Goal: Information Seeking & Learning: Learn about a topic

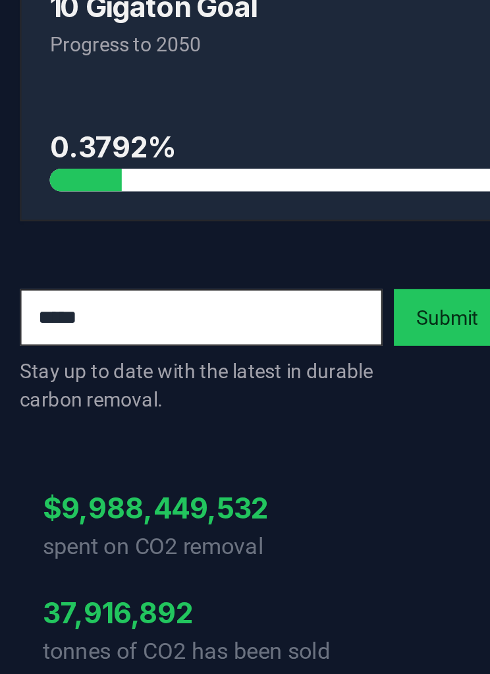
click at [78, 354] on input "email" at bounding box center [95, 367] width 169 height 26
type input "**"
type input "**********"
click at [208, 354] on button "Submit" at bounding box center [209, 367] width 50 height 26
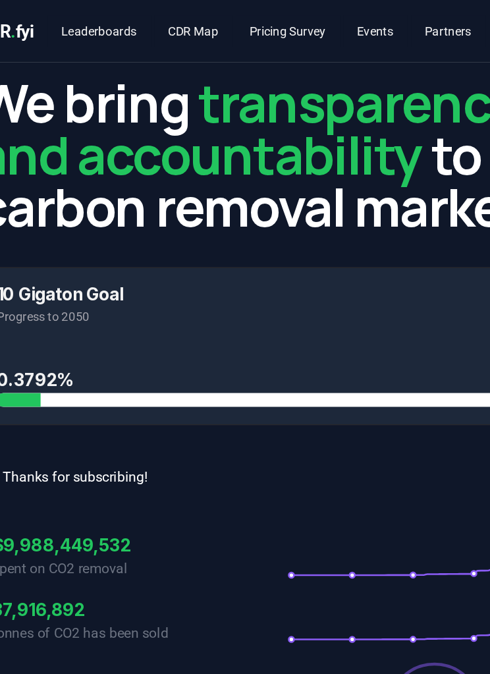
click at [92, 14] on link "Leaderboards" at bounding box center [102, 24] width 78 height 24
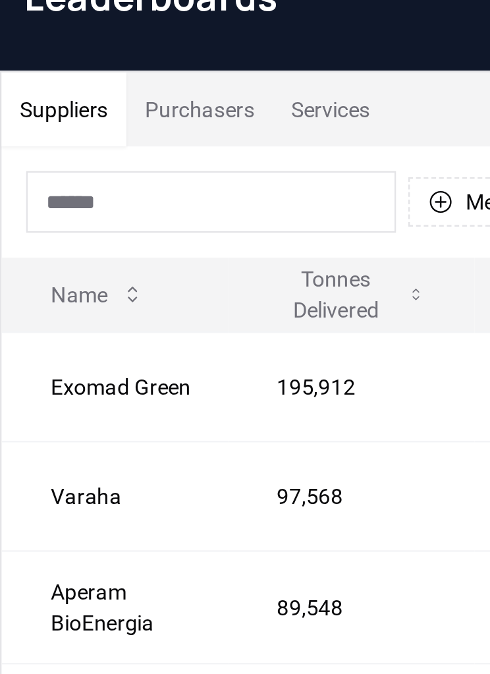
click at [83, 101] on button "Purchasers" at bounding box center [85, 117] width 63 height 32
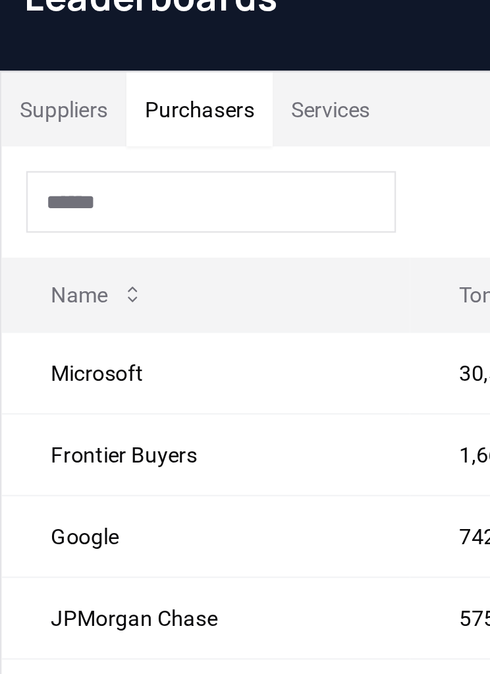
click at [41, 143] on input at bounding box center [90, 156] width 158 height 26
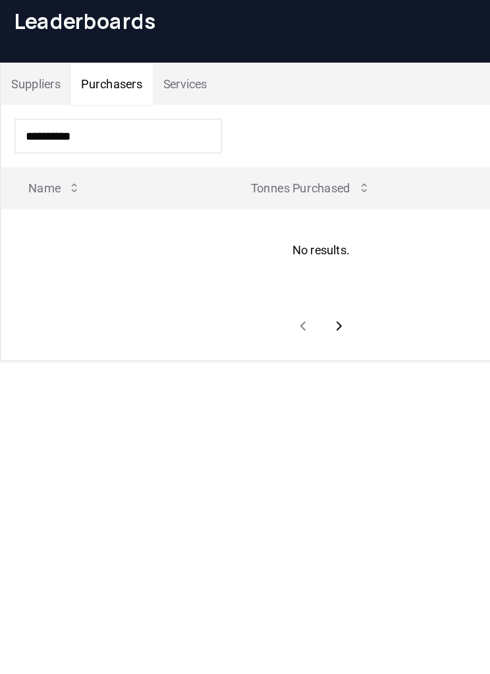
click at [44, 183] on button "Name" at bounding box center [41, 196] width 61 height 26
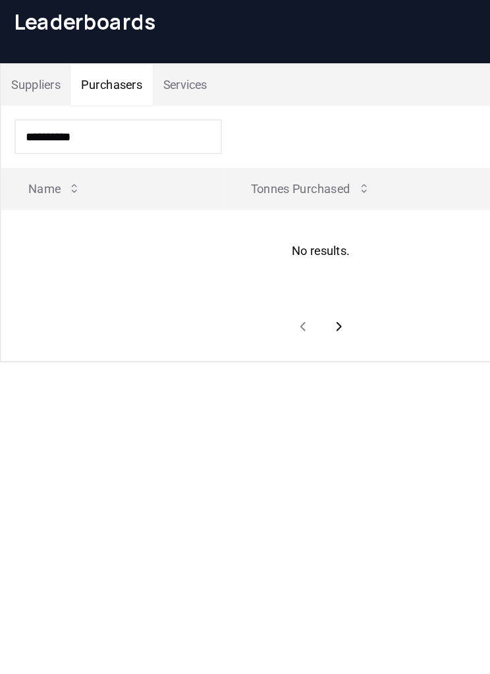
click at [58, 190] on icon at bounding box center [56, 195] width 11 height 11
click at [196, 132] on div "*********" at bounding box center [245, 155] width 489 height 47
click at [220, 132] on div "*********" at bounding box center [245, 155] width 489 height 47
click at [294, 183] on button "Tonnes Purchased" at bounding box center [237, 196] width 113 height 26
click at [127, 180] on th "Name" at bounding box center [86, 196] width 170 height 32
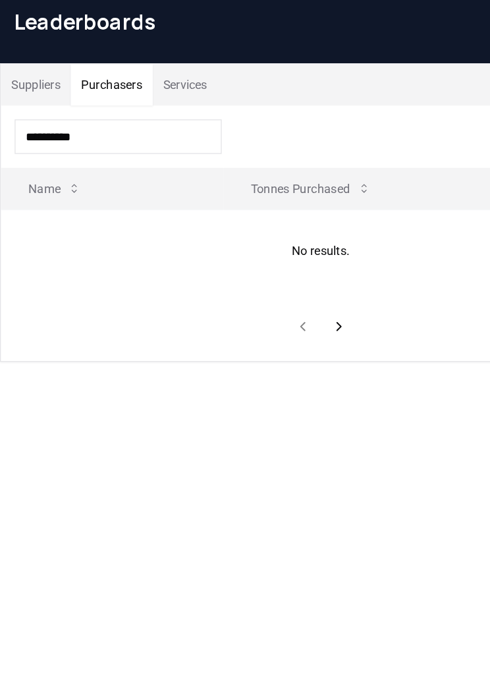
click at [90, 143] on input "*********" at bounding box center [90, 156] width 158 height 26
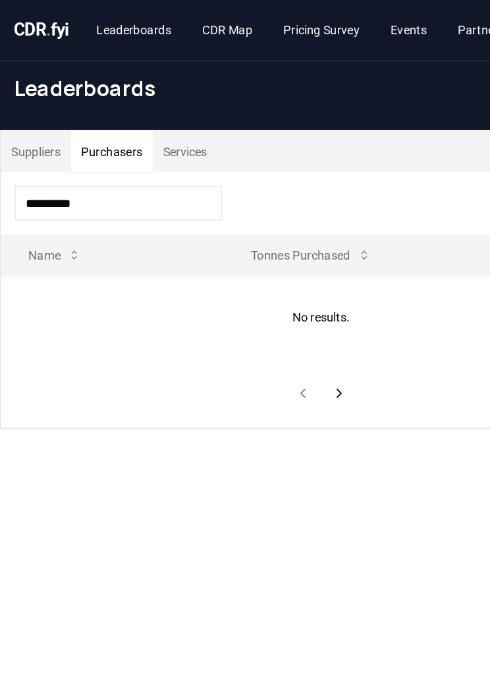
click at [101, 160] on input "*********" at bounding box center [90, 156] width 158 height 26
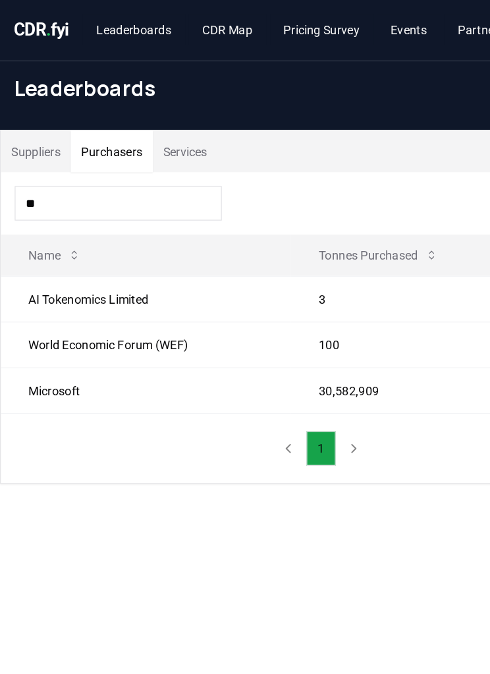
type input "*"
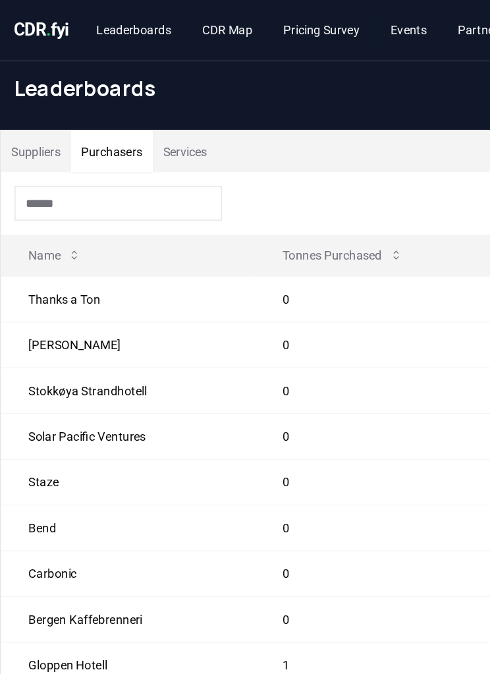
click at [100, 204] on th "Name" at bounding box center [98, 196] width 194 height 32
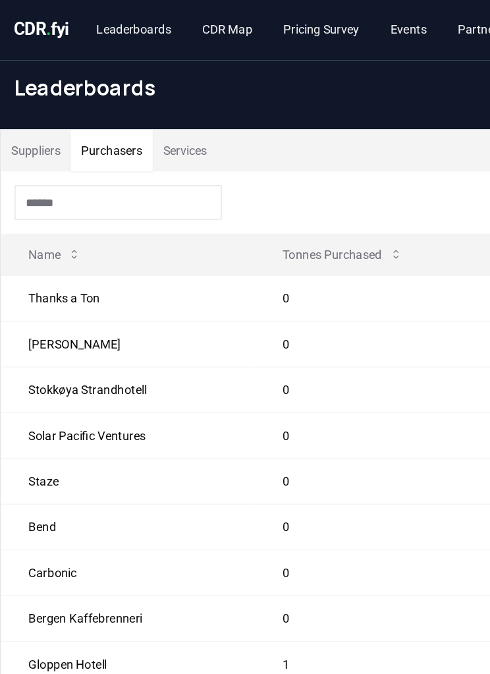
click at [53, 161] on input at bounding box center [90, 156] width 158 height 26
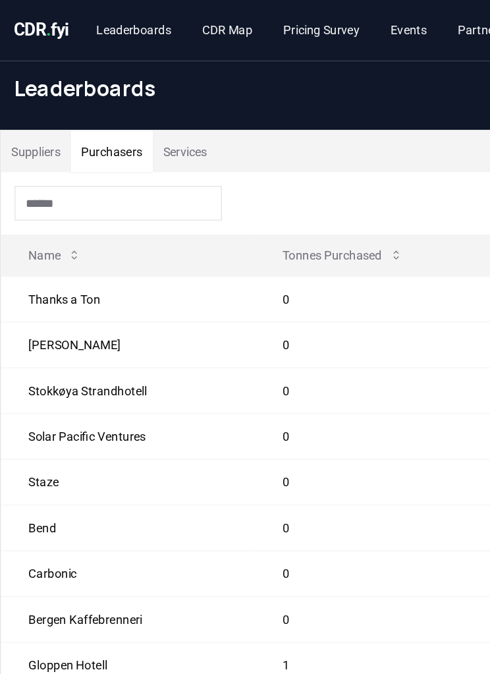
click at [72, 194] on button "Name" at bounding box center [41, 196] width 61 height 26
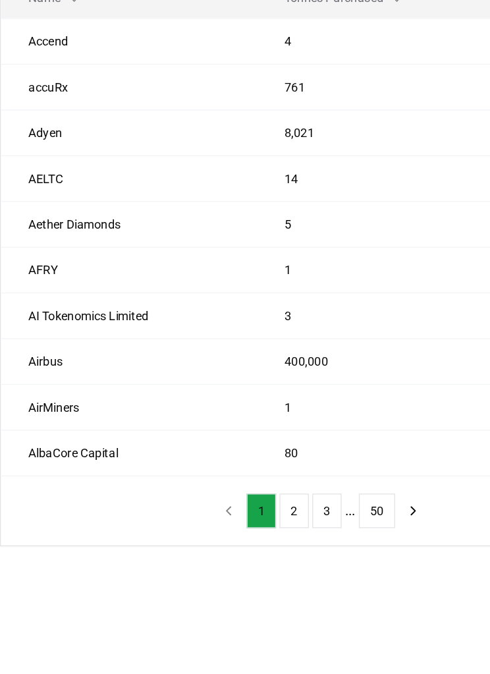
scroll to position [93, 0]
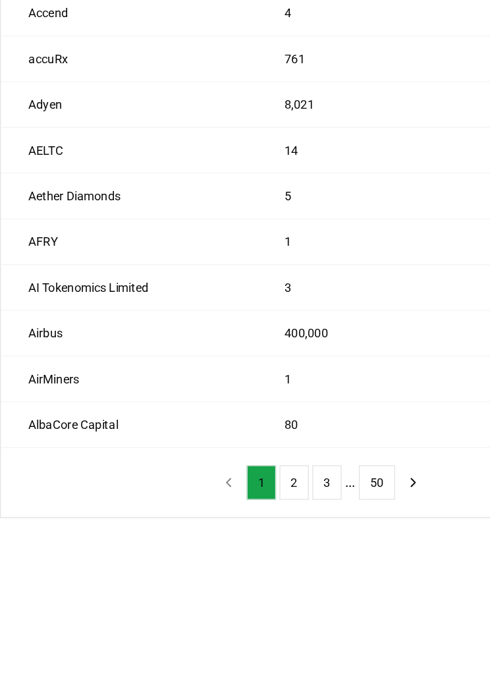
click at [287, 482] on button "50" at bounding box center [288, 495] width 28 height 26
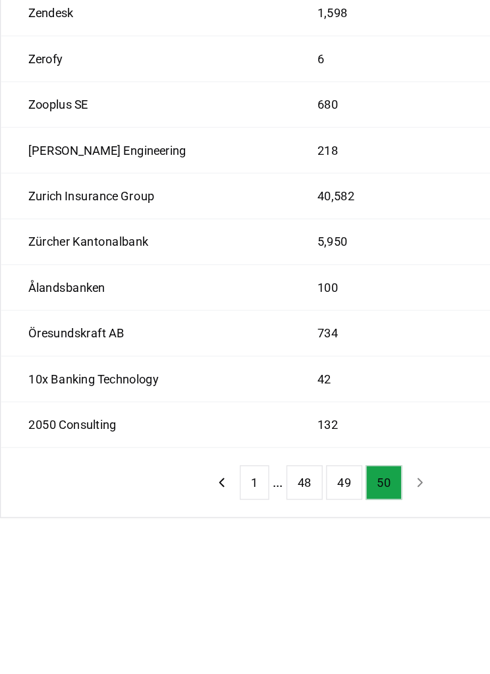
click at [235, 482] on button "48" at bounding box center [233, 495] width 28 height 26
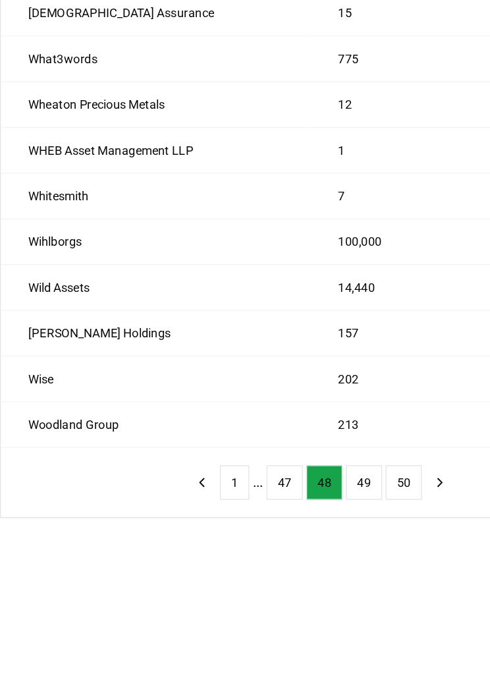
click at [215, 482] on button "47" at bounding box center [218, 495] width 28 height 26
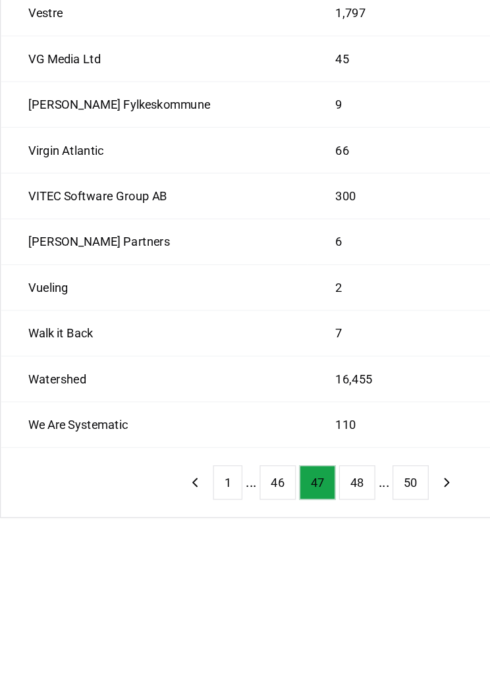
click at [208, 482] on button "46" at bounding box center [212, 495] width 28 height 26
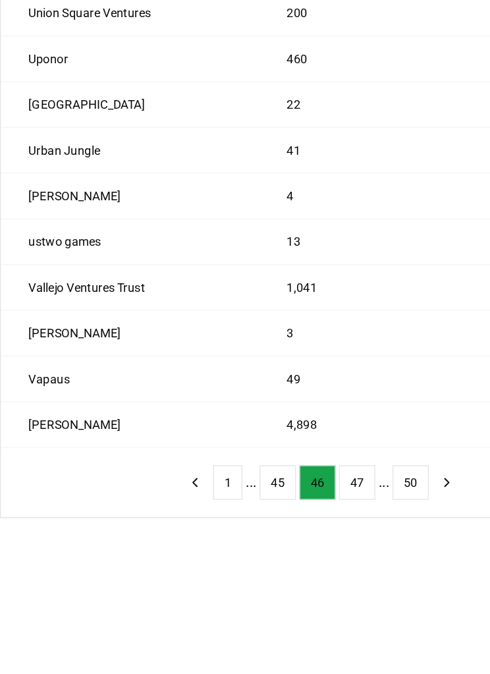
click at [207, 482] on button "45" at bounding box center [212, 495] width 28 height 26
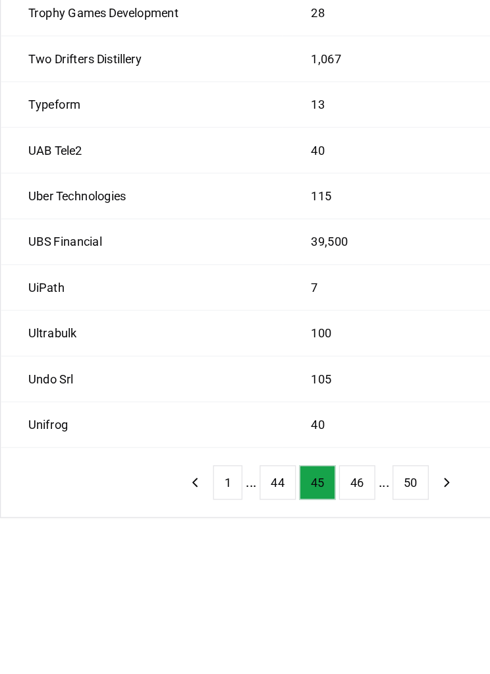
click at [206, 482] on button "44" at bounding box center [212, 495] width 28 height 26
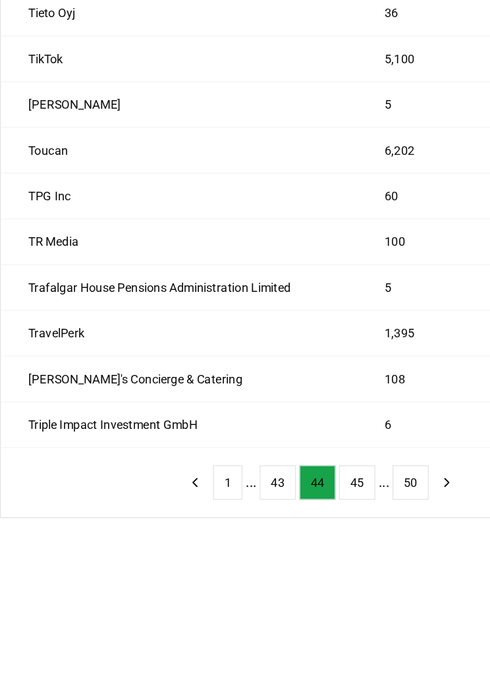
click at [211, 482] on button "43" at bounding box center [212, 495] width 28 height 26
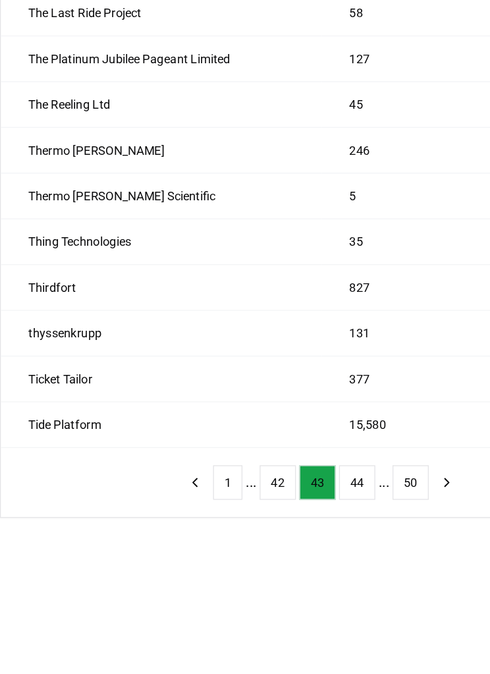
click at [208, 482] on button "42" at bounding box center [212, 495] width 28 height 26
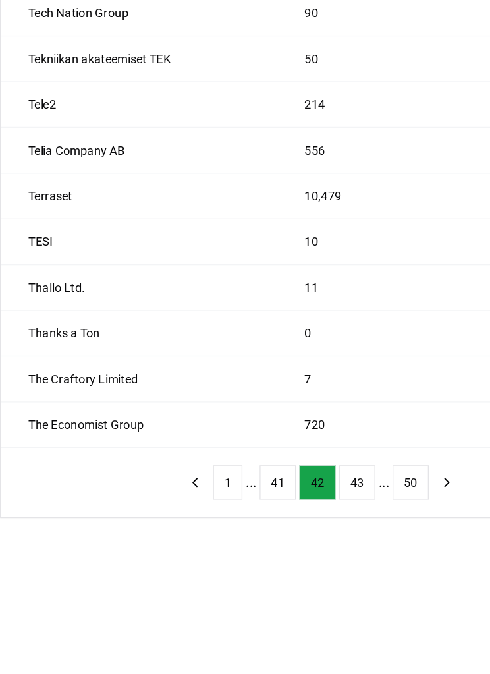
click at [208, 482] on button "41" at bounding box center [212, 495] width 28 height 26
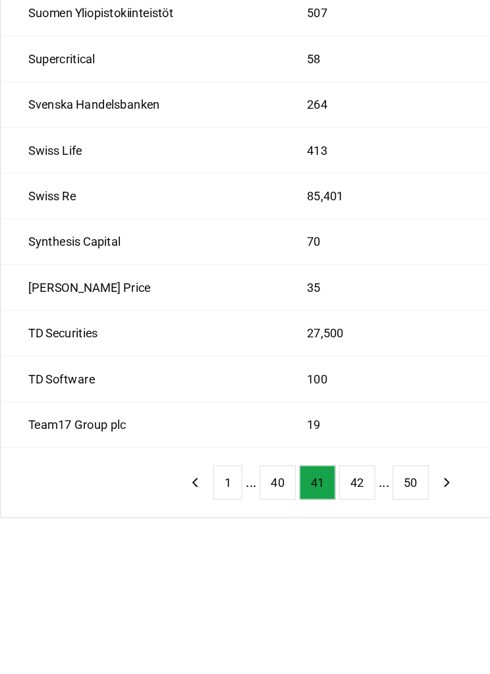
click at [207, 482] on button "40" at bounding box center [212, 495] width 28 height 26
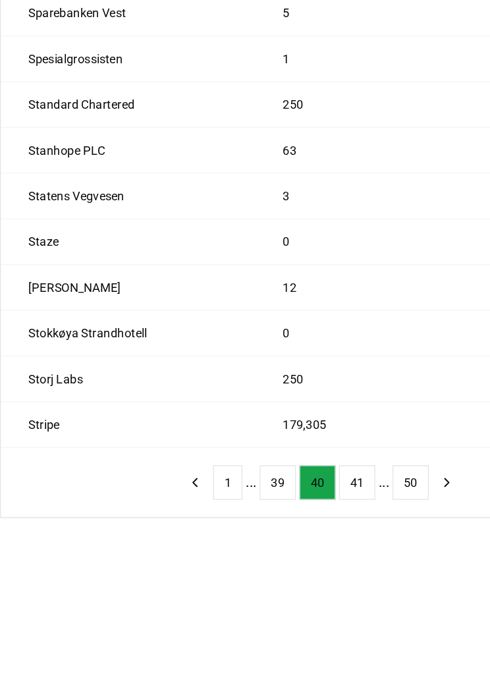
click at [208, 482] on button "39" at bounding box center [212, 495] width 28 height 26
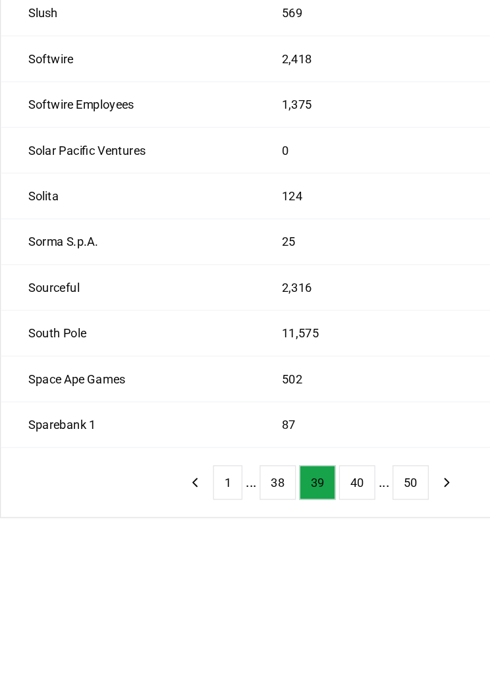
click at [208, 482] on button "38" at bounding box center [212, 495] width 28 height 26
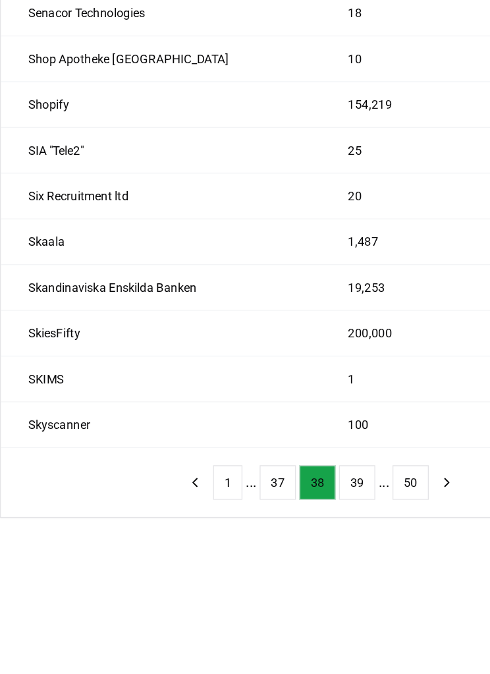
click at [209, 482] on button "37" at bounding box center [212, 495] width 28 height 26
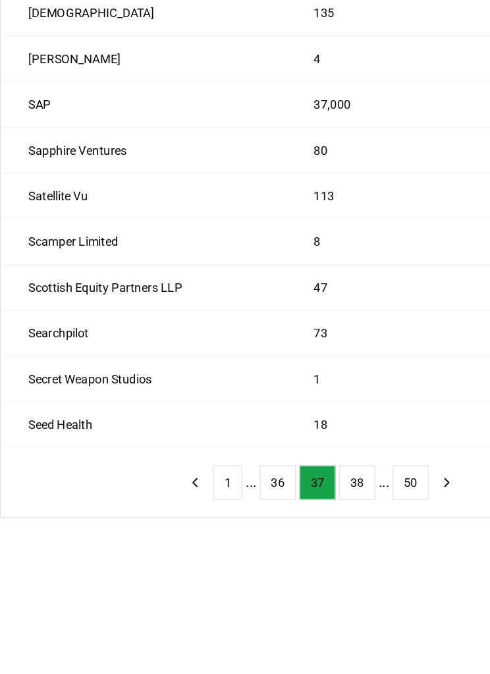
click at [209, 482] on button "36" at bounding box center [212, 495] width 28 height 26
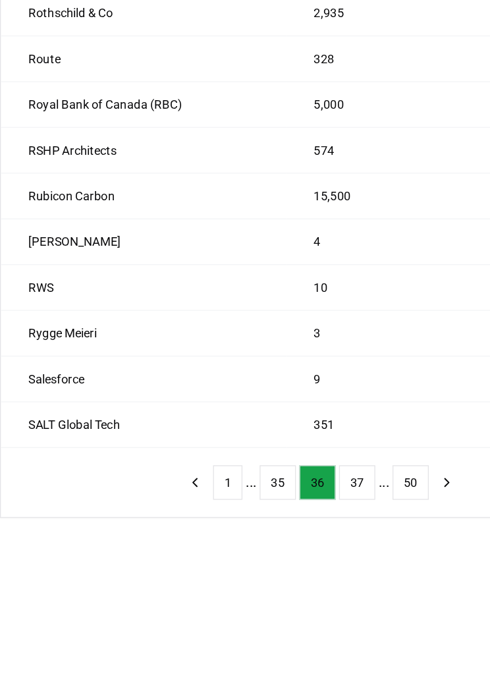
click at [208, 482] on button "35" at bounding box center [212, 495] width 28 height 26
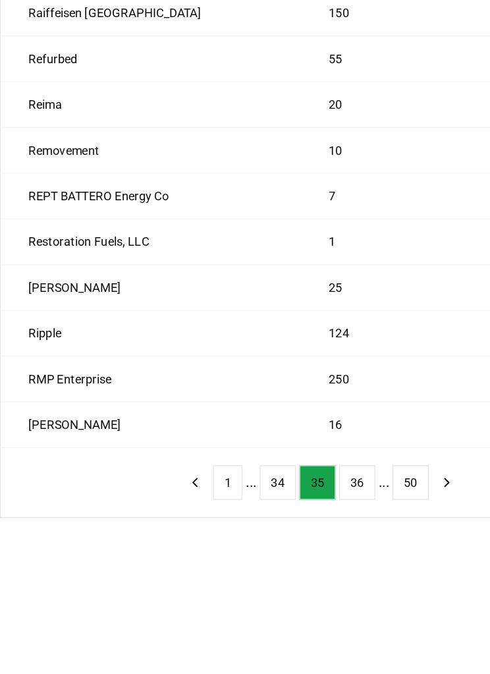
click at [208, 482] on button "34" at bounding box center [212, 495] width 28 height 26
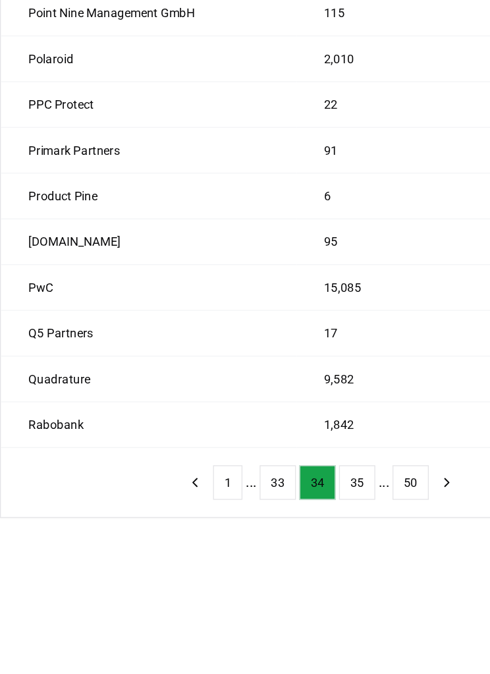
click at [208, 482] on button "33" at bounding box center [212, 495] width 28 height 26
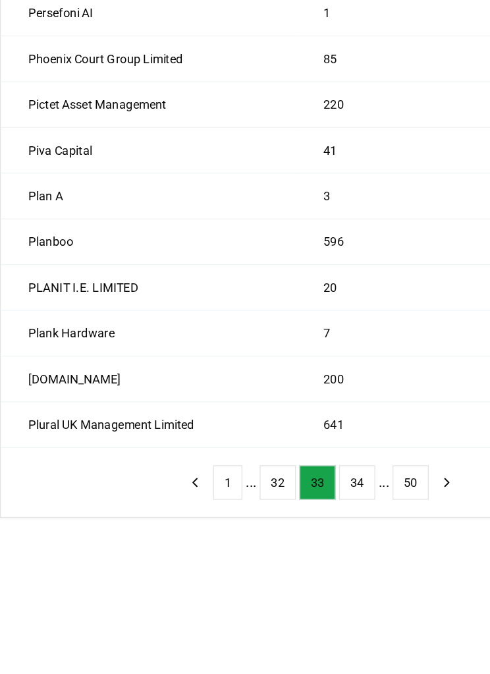
click at [208, 482] on button "32" at bounding box center [212, 495] width 28 height 26
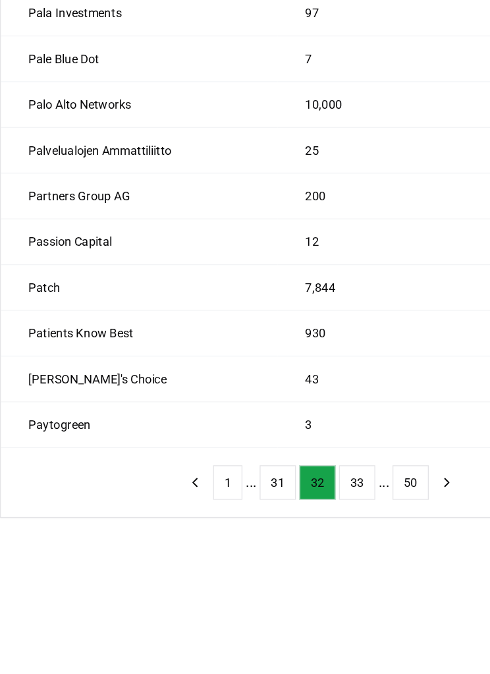
click at [207, 482] on button "31" at bounding box center [212, 495] width 28 height 26
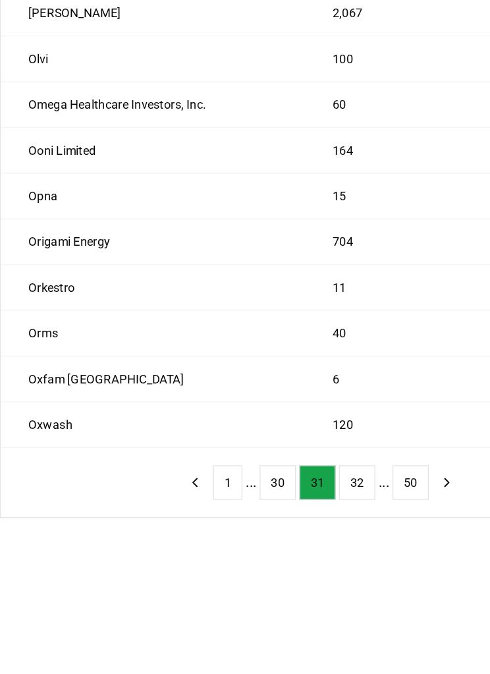
click at [207, 482] on button "30" at bounding box center [212, 495] width 28 height 26
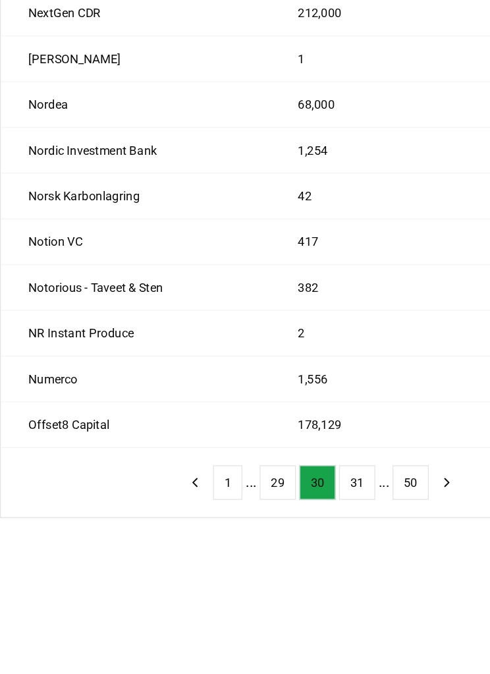
click at [208, 482] on button "29" at bounding box center [212, 495] width 28 height 26
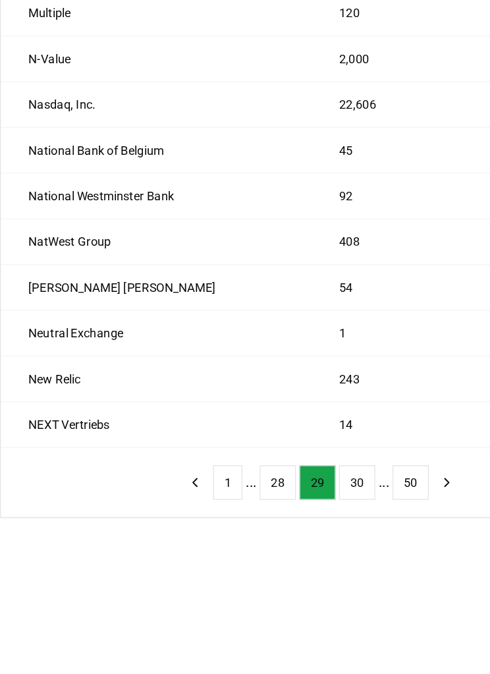
click at [212, 482] on button "28" at bounding box center [212, 495] width 28 height 26
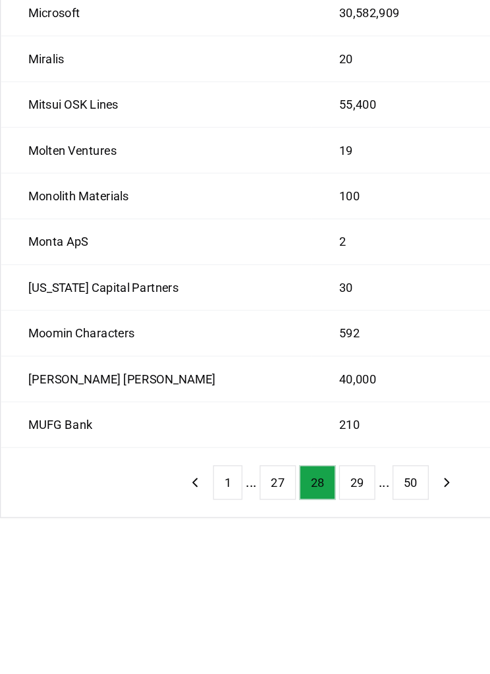
click at [211, 482] on button "27" at bounding box center [212, 495] width 28 height 26
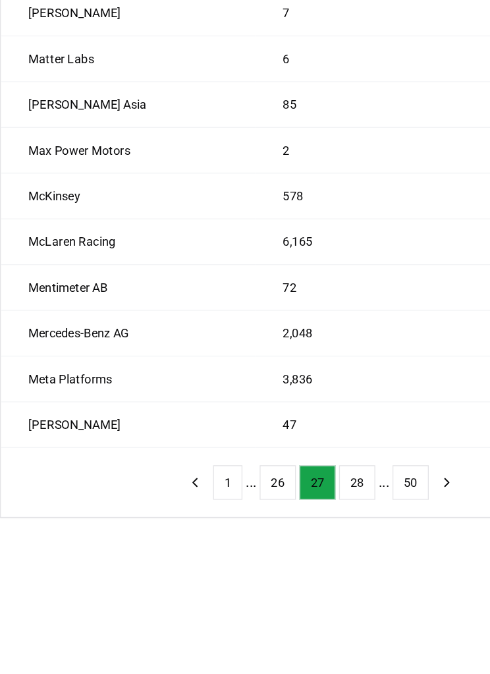
click at [270, 482] on button "28" at bounding box center [273, 495] width 28 height 26
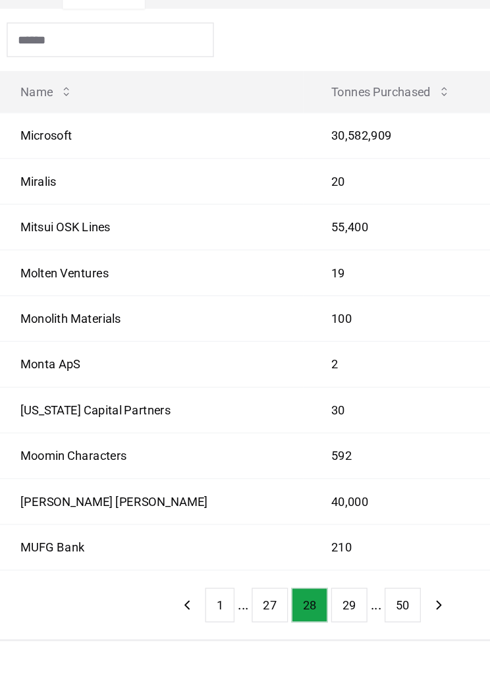
click at [51, 119] on td "Microsoft" at bounding box center [119, 136] width 237 height 35
click at [260, 119] on td "30,582,909" at bounding box center [329, 136] width 182 height 35
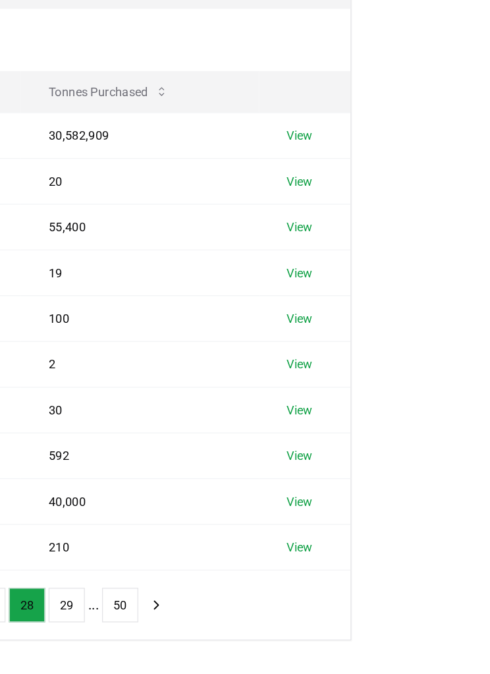
scroll to position [93, 106]
click at [335, 130] on link "View" at bounding box center [345, 136] width 20 height 13
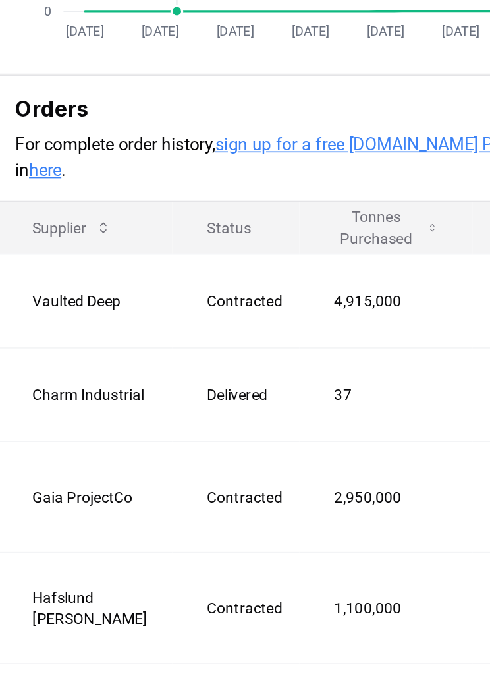
scroll to position [300, 0]
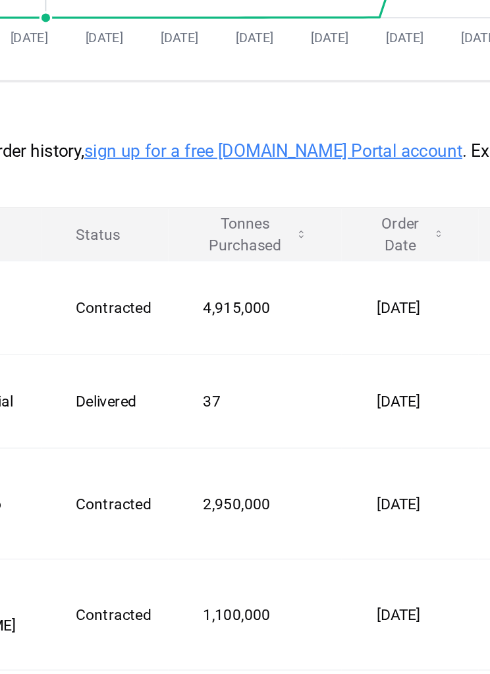
click at [134, 215] on link "sign up for a free [DOMAIN_NAME] Portal account" at bounding box center [249, 221] width 231 height 13
